Goal: Transaction & Acquisition: Purchase product/service

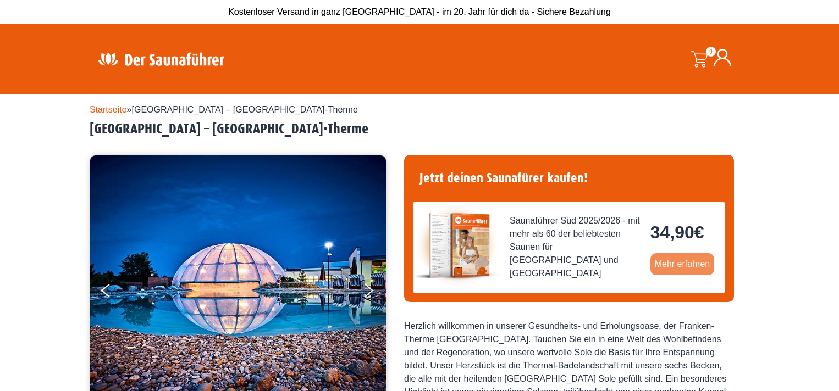
click at [692, 262] on link "Mehr erfahren" at bounding box center [682, 264] width 64 height 22
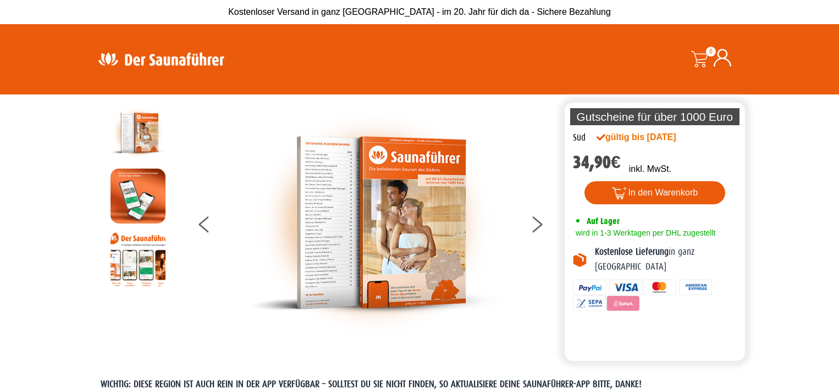
click at [324, 225] on img at bounding box center [374, 223] width 247 height 235
click at [343, 250] on img at bounding box center [374, 223] width 247 height 235
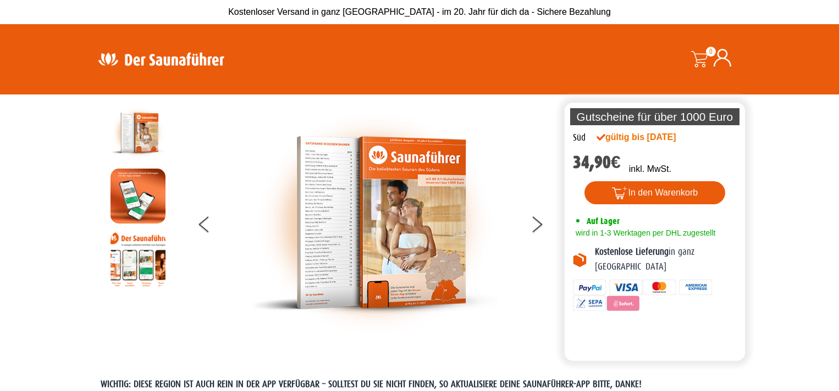
click at [343, 250] on img at bounding box center [374, 223] width 247 height 235
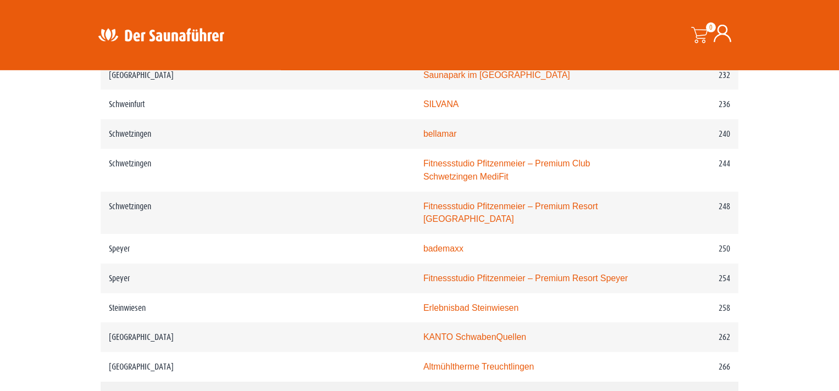
scroll to position [2289, 0]
